Goal: Task Accomplishment & Management: Use online tool/utility

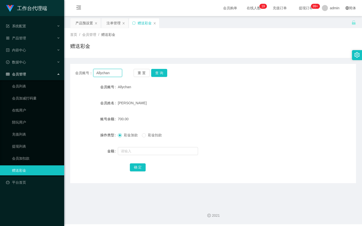
drag, startPoint x: 112, startPoint y: 75, endPoint x: 96, endPoint y: 74, distance: 16.5
click at [96, 74] on input "Allychan" at bounding box center [107, 73] width 29 height 8
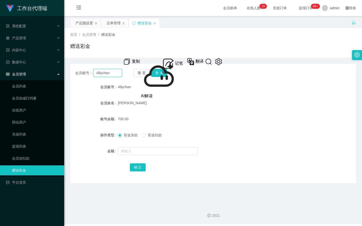
paste input "LVINCHEN"
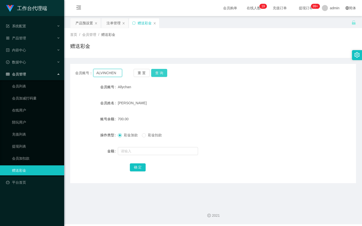
type input "ALVINCHEN"
click at [158, 74] on button "查 询" at bounding box center [159, 73] width 16 height 8
click at [82, 26] on div "产品预设置" at bounding box center [84, 23] width 18 height 10
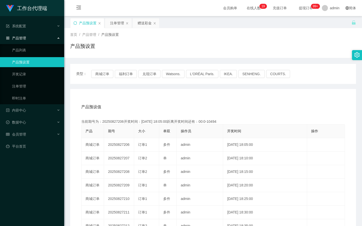
click at [75, 24] on icon "图标: sync" at bounding box center [75, 23] width 4 height 4
click at [77, 22] on div "产品预设置" at bounding box center [87, 23] width 34 height 10
click at [75, 23] on icon "图标: sync" at bounding box center [75, 23] width 4 height 4
click at [144, 22] on div "赠送彩金" at bounding box center [144, 23] width 14 height 10
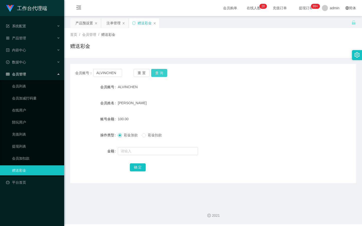
click at [166, 69] on button "查 询" at bounding box center [159, 73] width 16 height 8
